Goal: Task Accomplishment & Management: Manage account settings

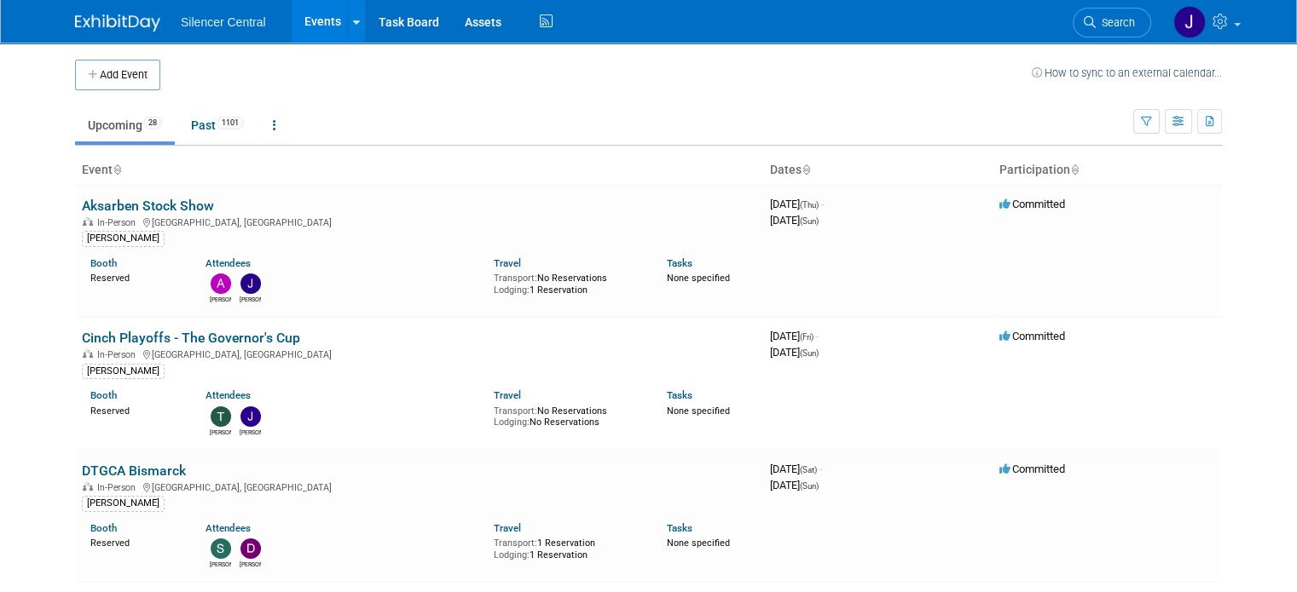
click at [109, 18] on img at bounding box center [117, 22] width 85 height 17
click at [201, 118] on link "Past 1101" at bounding box center [217, 125] width 78 height 32
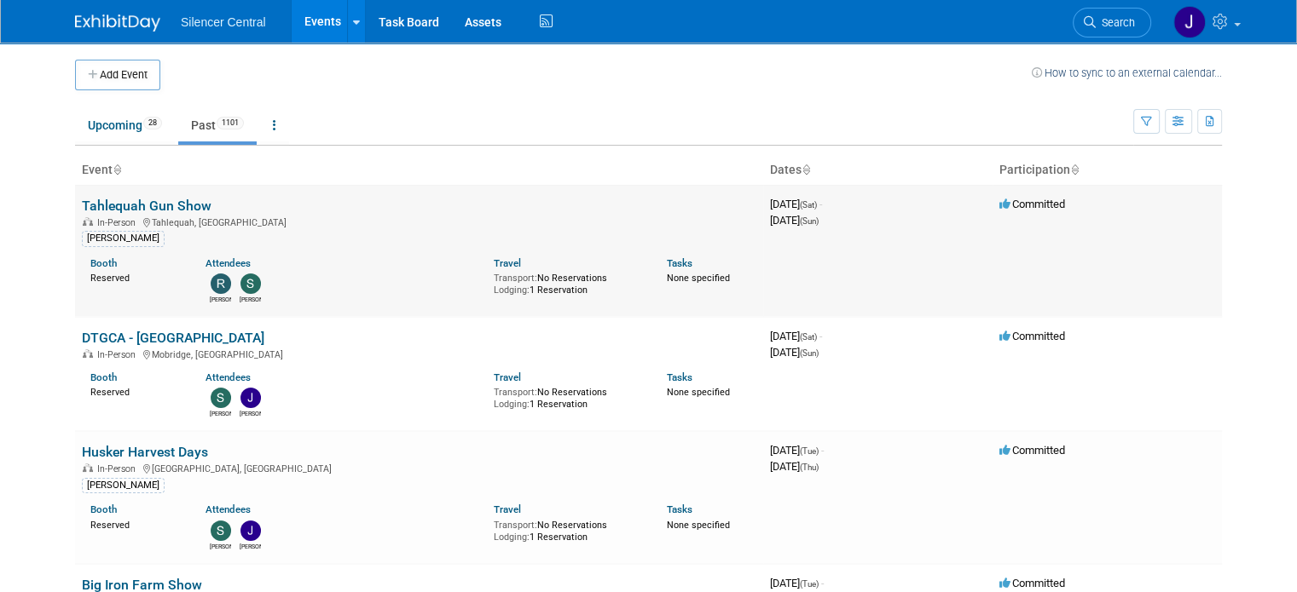
click at [170, 202] on link "Tahlequah Gun Show" at bounding box center [147, 206] width 130 height 16
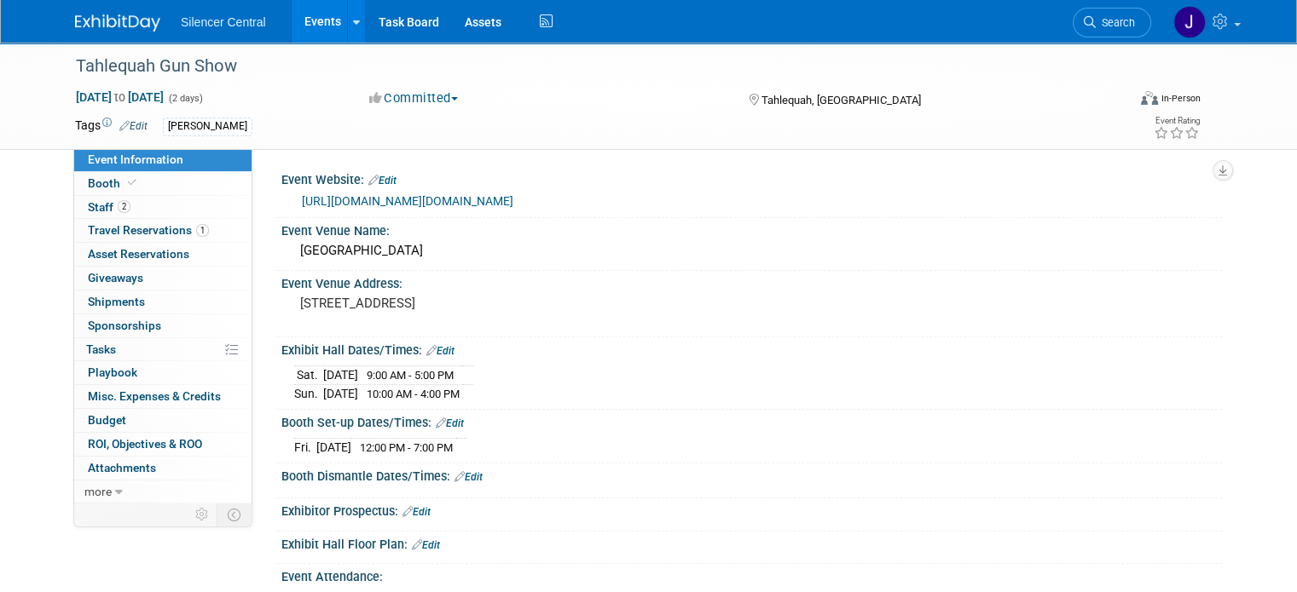
scroll to position [237, 0]
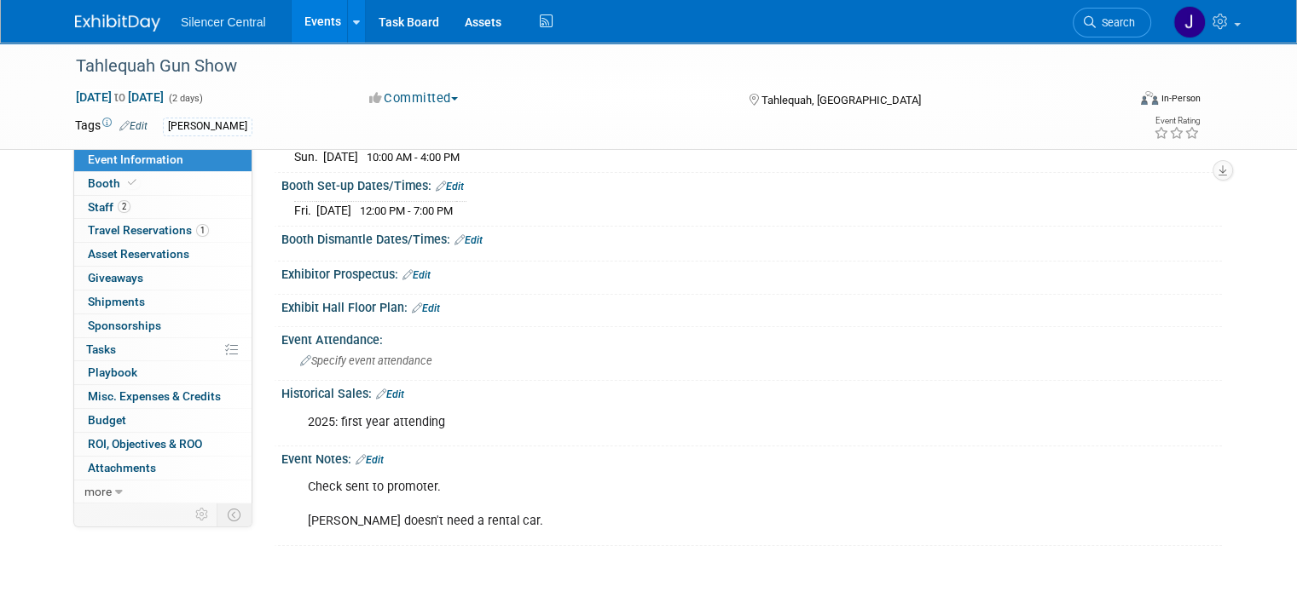
click at [382, 390] on link "Edit" at bounding box center [390, 395] width 28 height 12
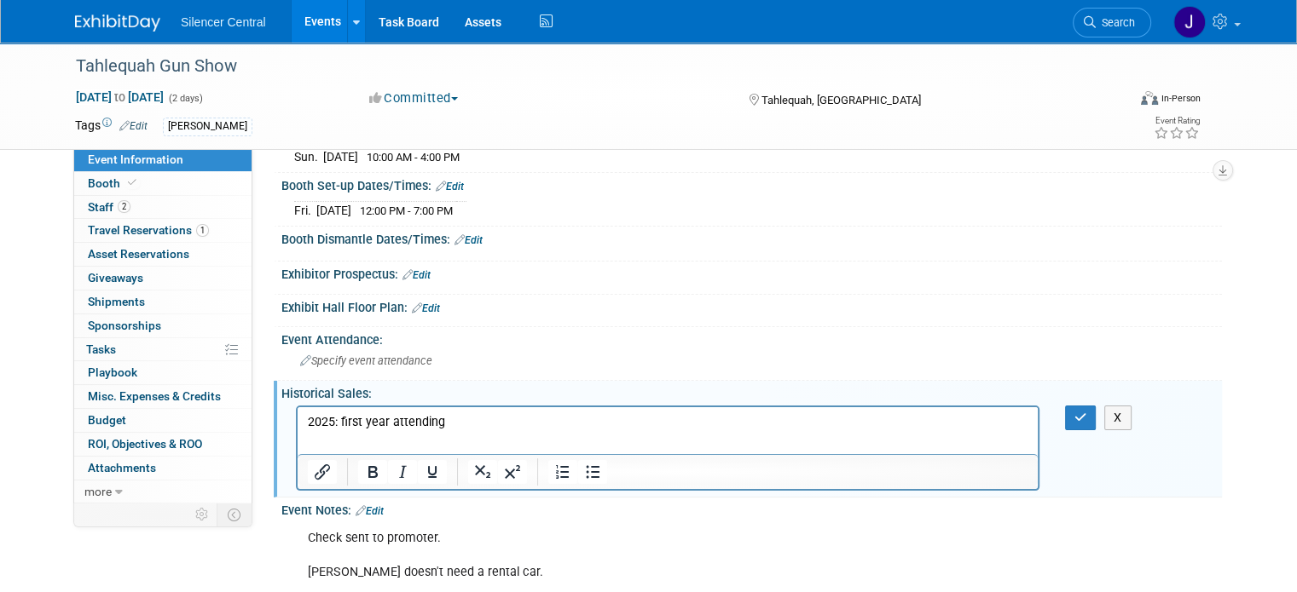
scroll to position [0, 0]
click at [454, 417] on p "2025: first year attending" at bounding box center [668, 421] width 720 height 17
click at [1087, 412] on icon "button" at bounding box center [1080, 418] width 13 height 12
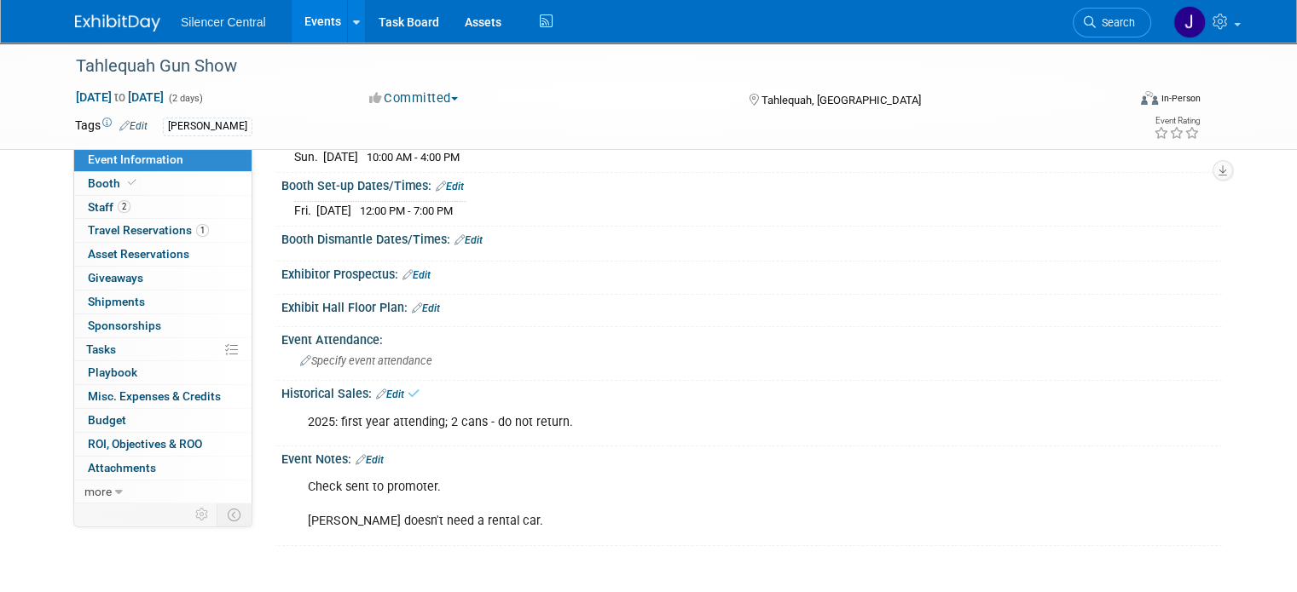
click at [113, 18] on img at bounding box center [117, 22] width 85 height 17
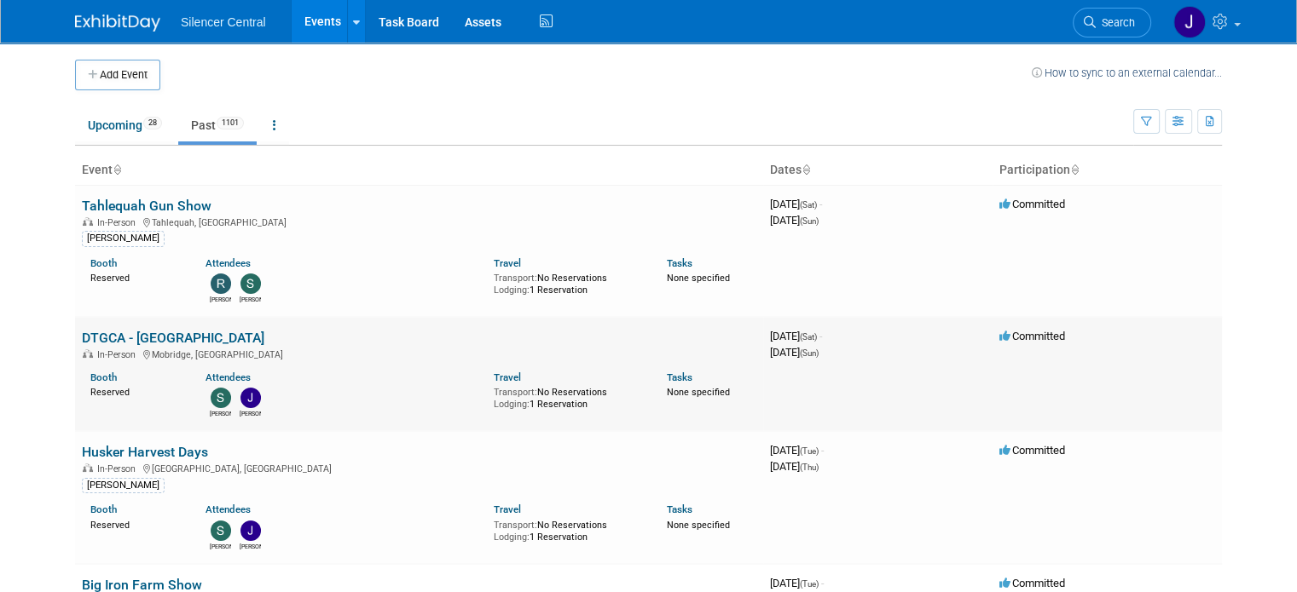
click at [156, 331] on link "DTGCA - [GEOGRAPHIC_DATA]" at bounding box center [173, 338] width 182 height 16
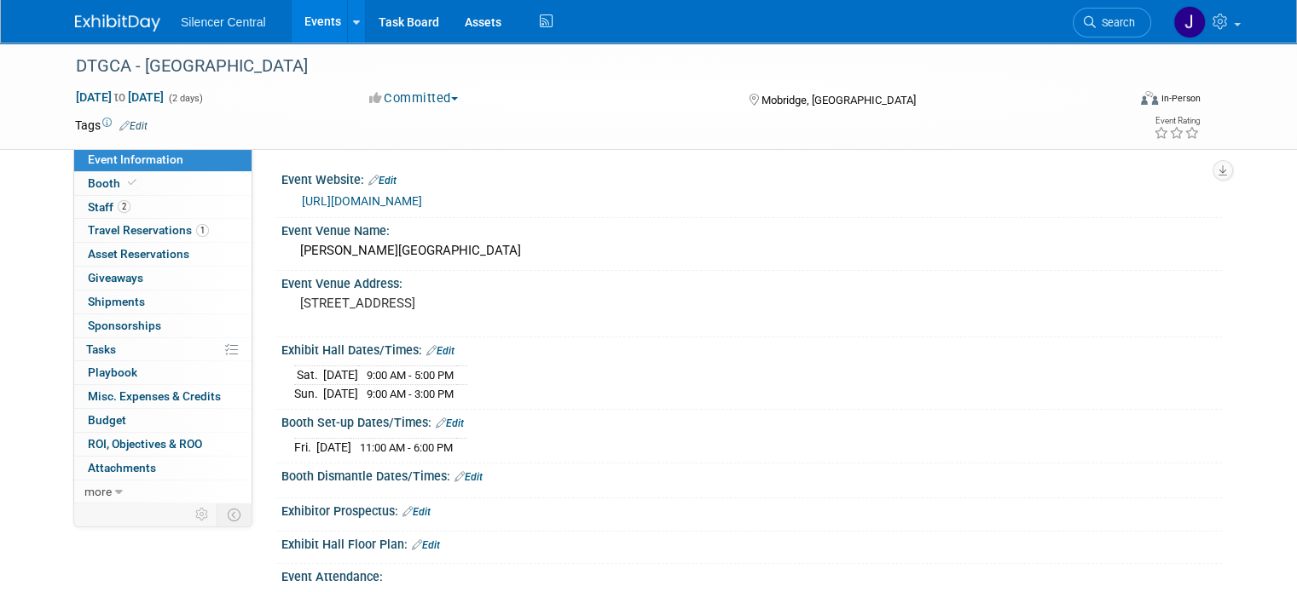
click at [130, 123] on link "Edit" at bounding box center [133, 126] width 28 height 12
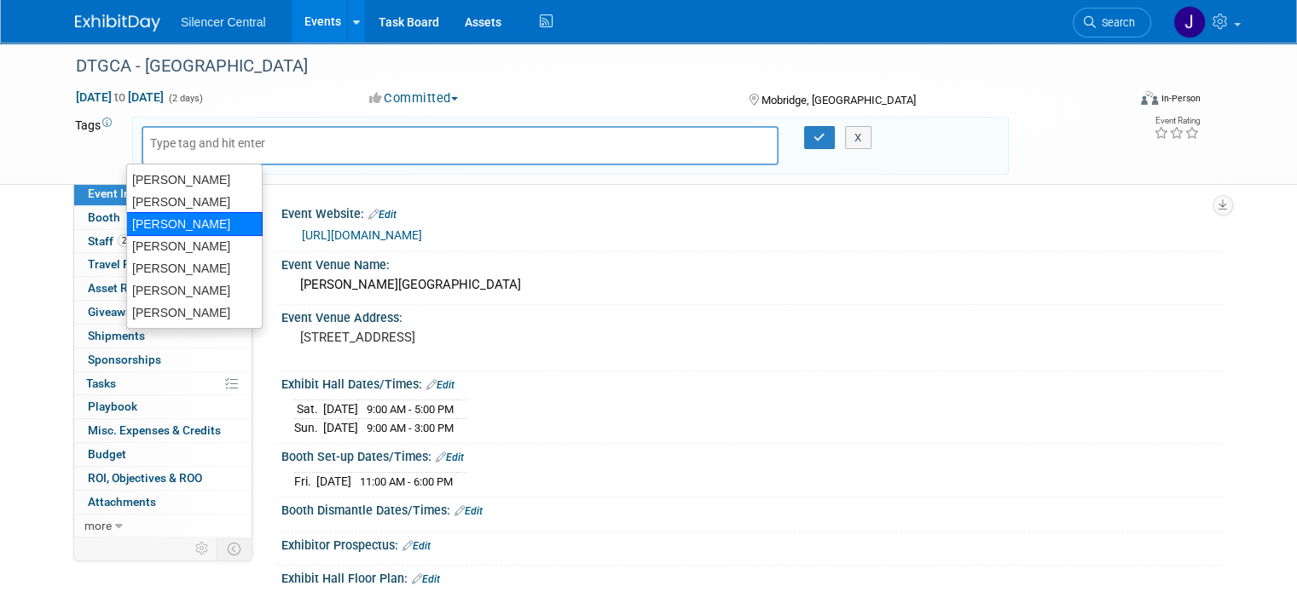
click at [205, 224] on div "[PERSON_NAME]" at bounding box center [194, 224] width 136 height 24
type input "[PERSON_NAME]"
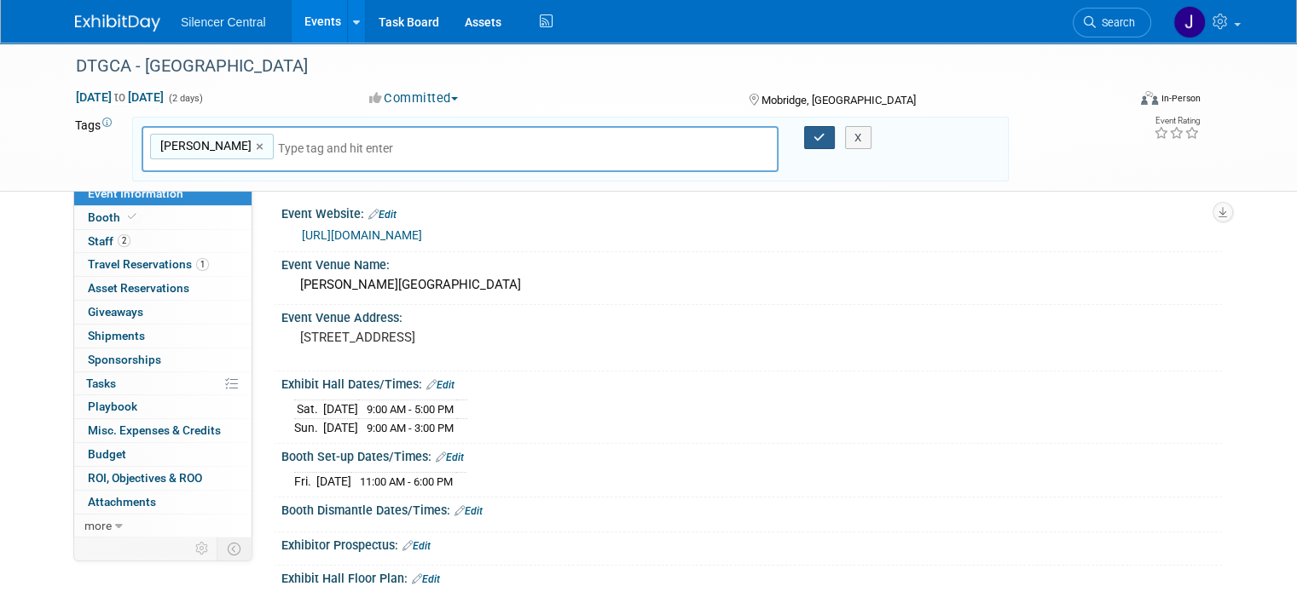
click at [822, 135] on icon "button" at bounding box center [819, 137] width 12 height 11
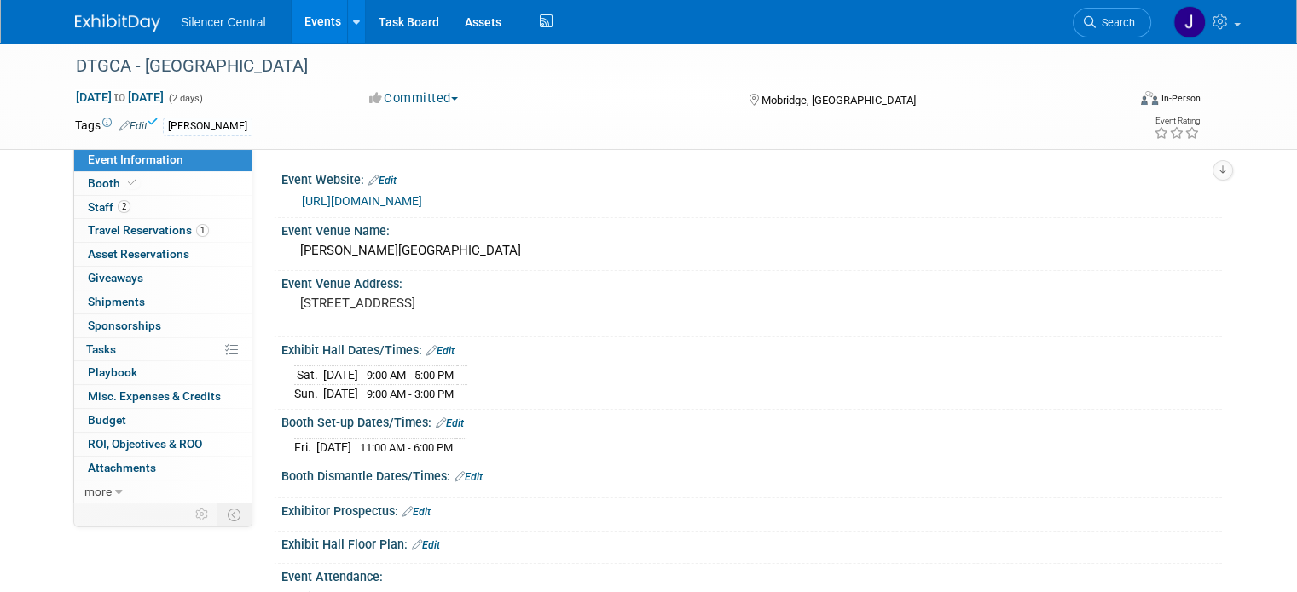
click at [92, 31] on img at bounding box center [117, 22] width 85 height 17
